Goal: Information Seeking & Learning: Learn about a topic

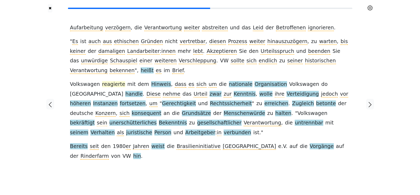
click at [109, 81] on span "reagierte" at bounding box center [113, 84] width 23 height 7
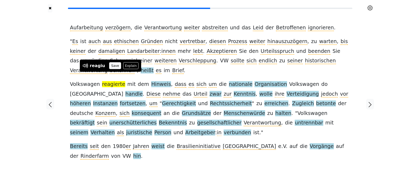
click at [111, 68] on button "Save" at bounding box center [115, 65] width 12 height 7
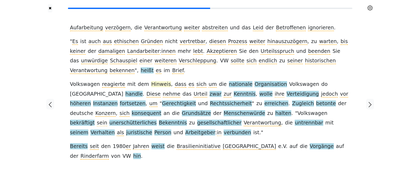
click at [151, 81] on span "Hinweis" at bounding box center [161, 84] width 20 height 7
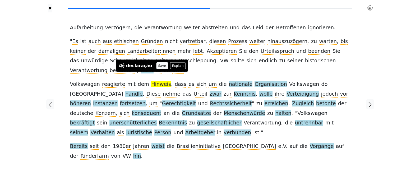
click at [156, 64] on button "Save" at bounding box center [162, 65] width 12 height 7
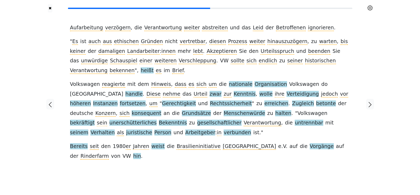
click at [229, 81] on span "nationale" at bounding box center [241, 84] width 24 height 7
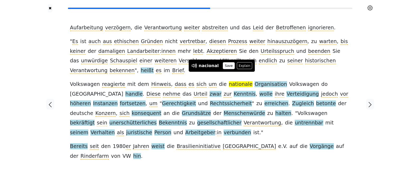
click at [223, 66] on button "Save" at bounding box center [229, 65] width 12 height 7
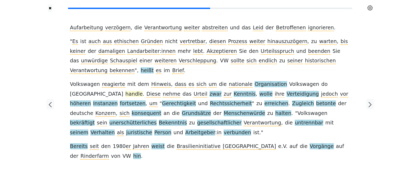
click at [142, 91] on span "handle" at bounding box center [133, 94] width 17 height 7
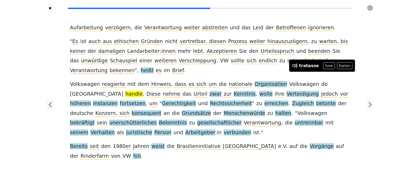
click at [377, 55] on div at bounding box center [369, 103] width 29 height 183
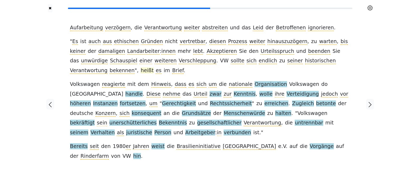
click at [153, 67] on span "heißt" at bounding box center [147, 70] width 13 height 7
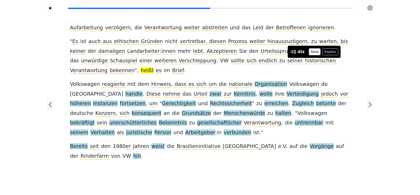
click at [315, 50] on button "Save" at bounding box center [314, 51] width 12 height 7
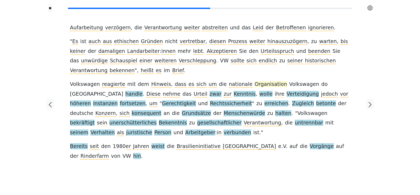
click at [254, 81] on span "Organisation" at bounding box center [270, 84] width 32 height 7
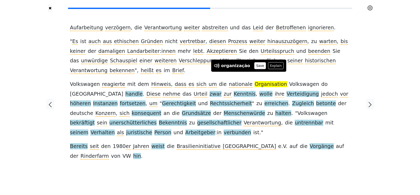
click at [254, 65] on button "Save" at bounding box center [260, 65] width 12 height 7
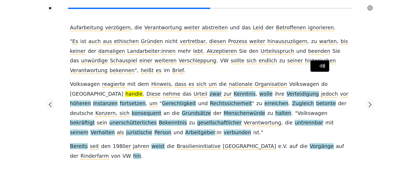
click at [317, 69] on div at bounding box center [319, 65] width 19 height 11
click at [326, 67] on button "Save" at bounding box center [328, 65] width 12 height 7
click at [209, 91] on span "zwar" at bounding box center [215, 94] width 12 height 7
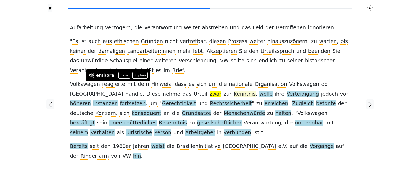
click at [233, 91] on span "Kenntnis" at bounding box center [244, 94] width 22 height 7
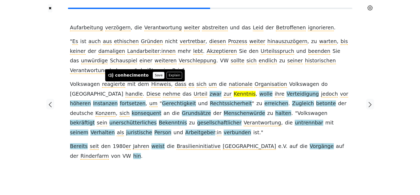
click at [156, 73] on button "Save" at bounding box center [159, 75] width 12 height 7
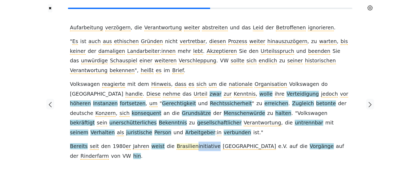
drag, startPoint x: 202, startPoint y: 127, endPoint x: 183, endPoint y: 129, distance: 19.2
click at [183, 129] on div "Aufarbeitung verzögern , die Verantwortung weiter abstreiten und das Leid der B…" at bounding box center [210, 92] width 280 height 138
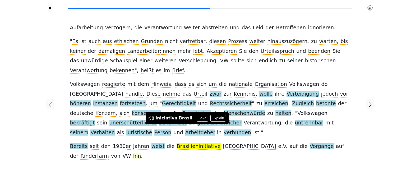
click at [141, 153] on span "hin" at bounding box center [137, 156] width 8 height 7
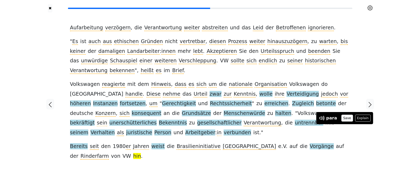
click at [347, 118] on button "Save" at bounding box center [347, 118] width 12 height 7
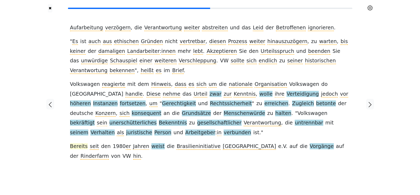
click at [75, 143] on span "Bereits" at bounding box center [79, 146] width 18 height 7
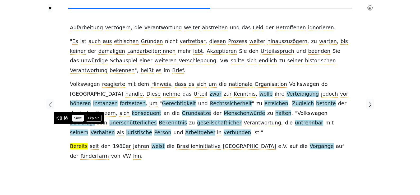
click at [79, 118] on button "Save" at bounding box center [78, 118] width 12 height 7
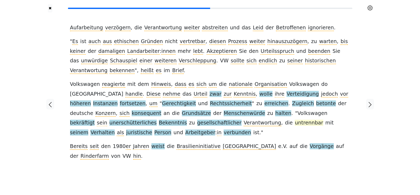
click at [294, 120] on span "untrennbar" at bounding box center [308, 123] width 28 height 7
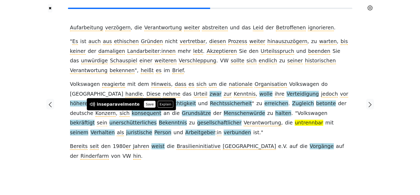
click at [144, 104] on button "Save" at bounding box center [150, 104] width 12 height 7
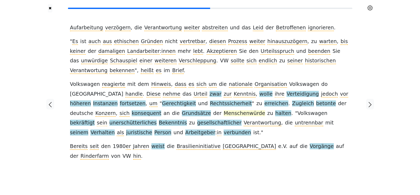
click at [223, 110] on span "Menschenwürde" at bounding box center [243, 113] width 41 height 7
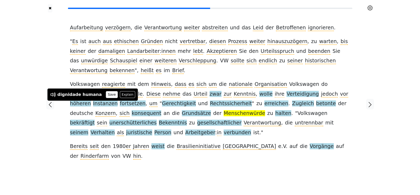
click at [109, 93] on button "Save" at bounding box center [112, 94] width 12 height 7
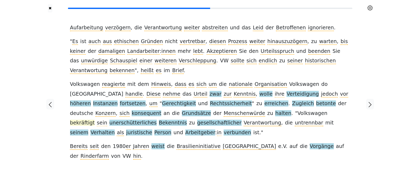
click at [95, 120] on span "bekräftigt" at bounding box center [82, 123] width 25 height 7
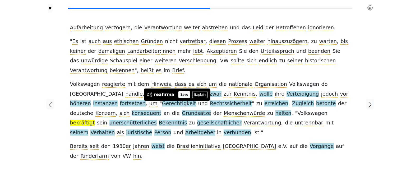
click at [178, 96] on button "Save" at bounding box center [184, 94] width 12 height 7
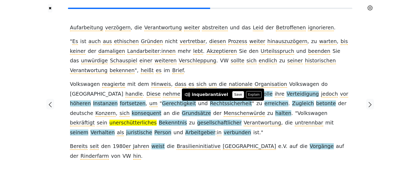
click at [232, 95] on button "Save" at bounding box center [238, 94] width 12 height 7
